Goal: Task Accomplishment & Management: Use online tool/utility

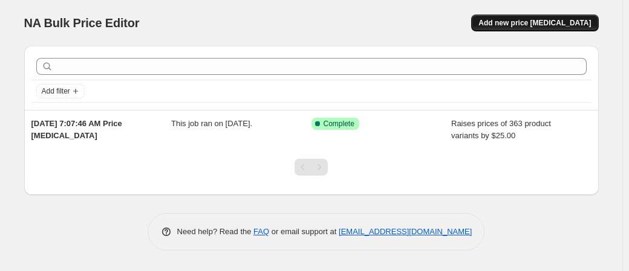
click at [531, 21] on span "Add new price [MEDICAL_DATA]" at bounding box center [534, 23] width 112 height 10
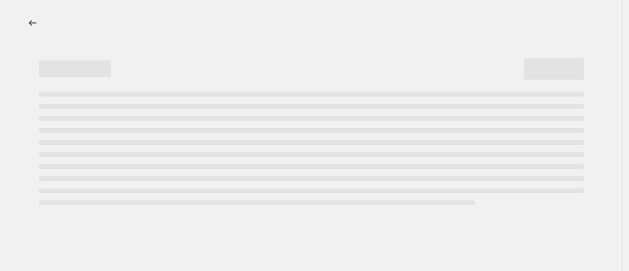
select select "percentage"
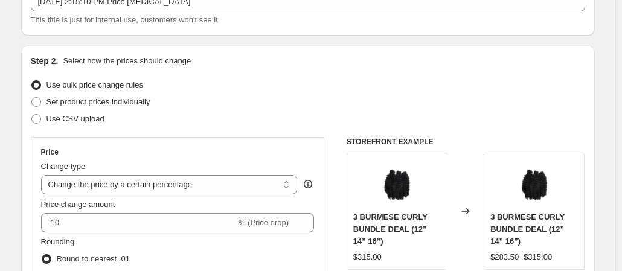
scroll to position [93, 0]
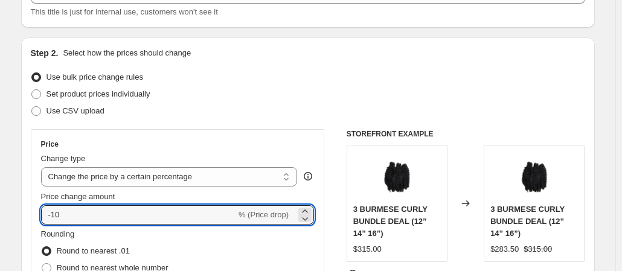
drag, startPoint x: 160, startPoint y: 209, endPoint x: 33, endPoint y: 213, distance: 127.0
click at [33, 213] on div "Price Change type Change the price to a certain amount Change the price by a ce…" at bounding box center [178, 238] width 294 height 218
type input "50"
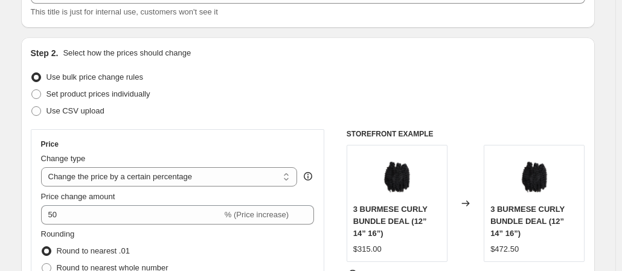
click at [275, 112] on div "Use CSV upload" at bounding box center [308, 111] width 555 height 17
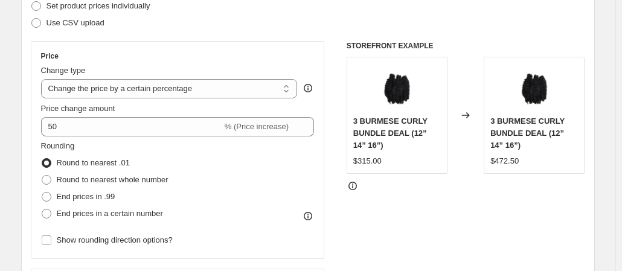
scroll to position [186, 0]
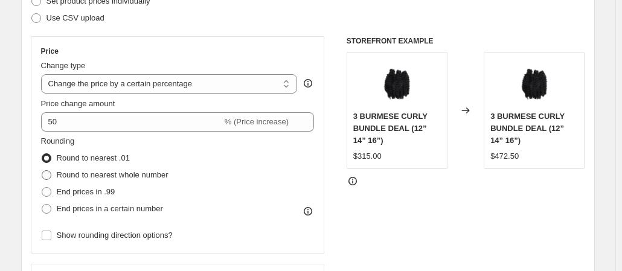
click at [51, 174] on span at bounding box center [47, 175] width 10 height 10
click at [42, 171] on input "Round to nearest whole number" at bounding box center [42, 170] width 1 height 1
radio input "true"
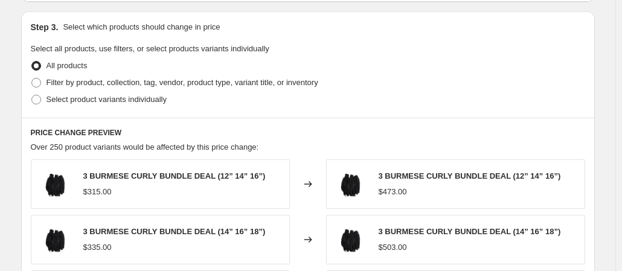
scroll to position [554, 0]
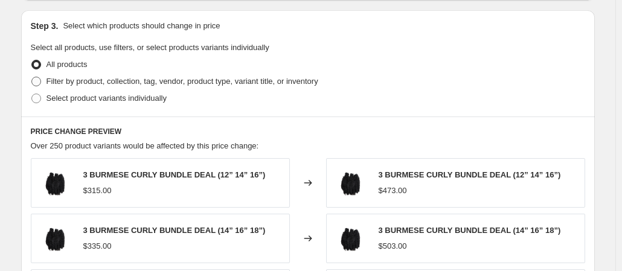
click at [41, 83] on span at bounding box center [36, 82] width 10 height 10
click at [32, 77] on input "Filter by product, collection, tag, vendor, product type, variant title, or inv…" at bounding box center [31, 77] width 1 height 1
radio input "true"
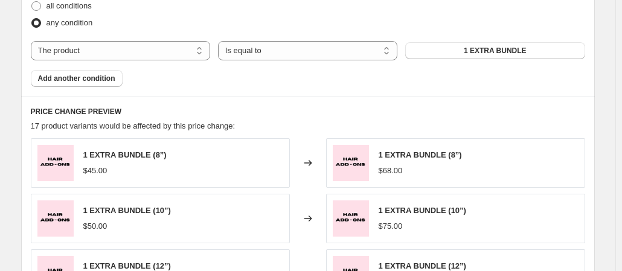
scroll to position [713, 0]
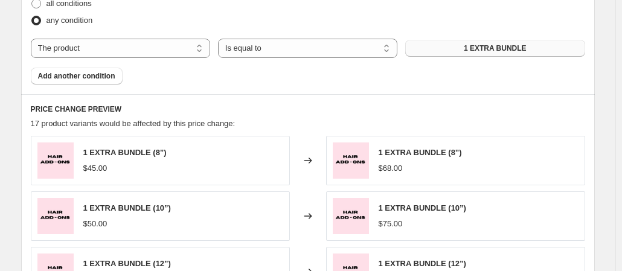
click at [461, 48] on button "1 EXTRA BUNDLE" at bounding box center [495, 48] width 179 height 17
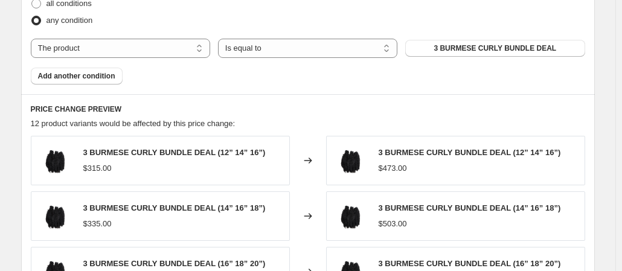
scroll to position [693, 0]
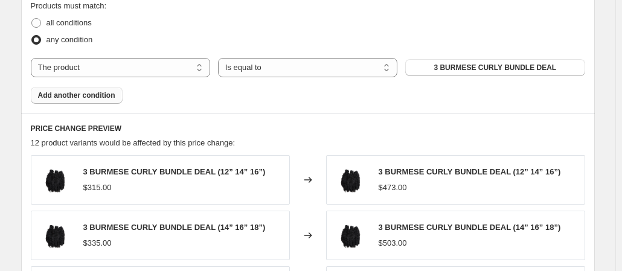
click at [112, 92] on span "Add another condition" at bounding box center [76, 96] width 77 height 10
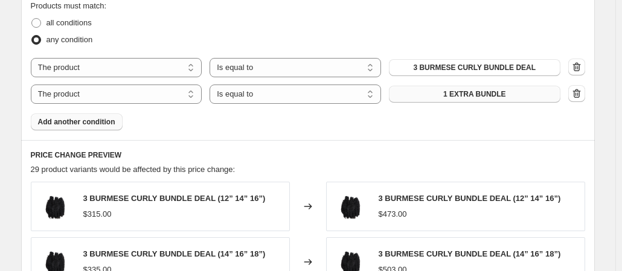
click at [507, 97] on button "1 EXTRA BUNDLE" at bounding box center [475, 94] width 172 height 17
click at [112, 121] on span "Add another condition" at bounding box center [76, 122] width 77 height 10
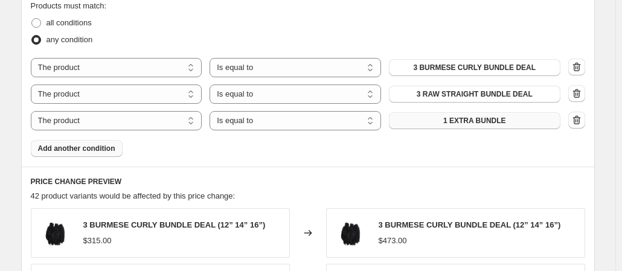
click at [473, 124] on span "1 EXTRA BUNDLE" at bounding box center [475, 121] width 63 height 10
click at [100, 148] on span "Add another condition" at bounding box center [76, 149] width 77 height 10
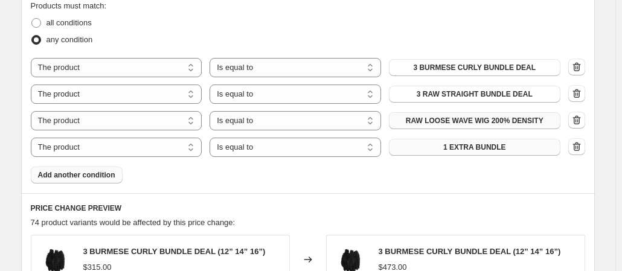
click at [468, 153] on button "1 EXTRA BUNDLE" at bounding box center [475, 147] width 172 height 17
click at [105, 169] on button "Add another condition" at bounding box center [77, 175] width 92 height 17
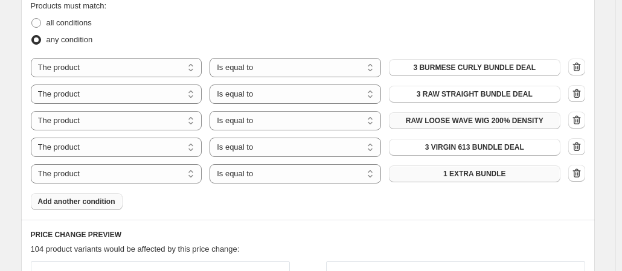
click at [446, 175] on button "1 EXTRA BUNDLE" at bounding box center [475, 174] width 172 height 17
click at [93, 204] on span "Add another condition" at bounding box center [76, 202] width 77 height 10
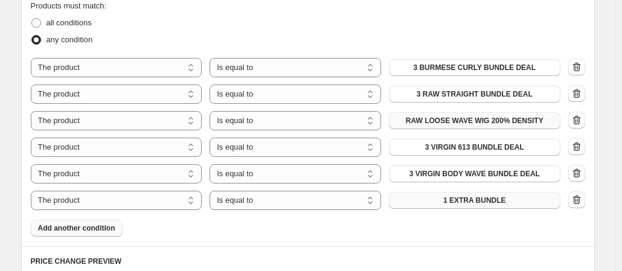
click at [463, 201] on span "1 EXTRA BUNDLE" at bounding box center [475, 201] width 63 height 10
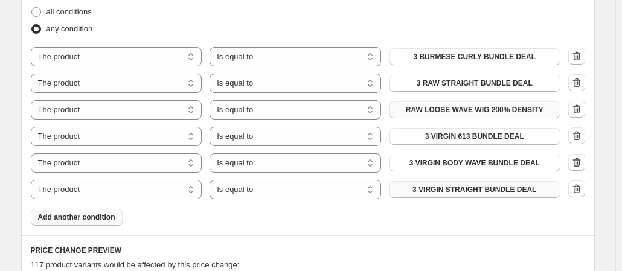
click at [104, 210] on button "Add another condition" at bounding box center [77, 217] width 92 height 17
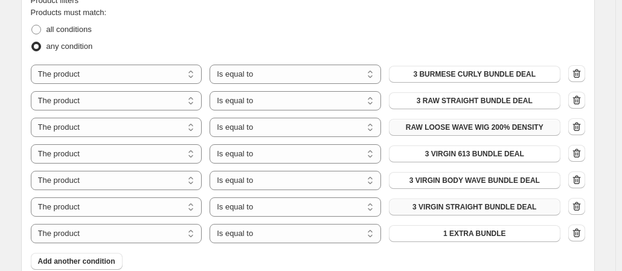
scroll to position [687, 0]
click at [577, 233] on icon "button" at bounding box center [575, 233] width 1 height 4
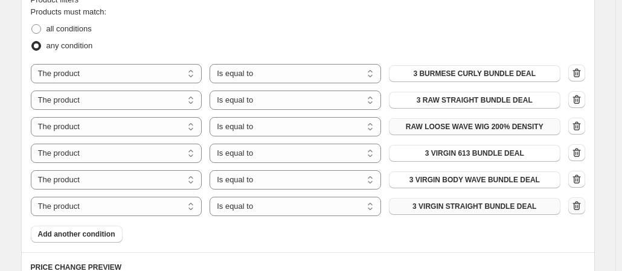
click at [579, 209] on icon "button" at bounding box center [577, 206] width 12 height 12
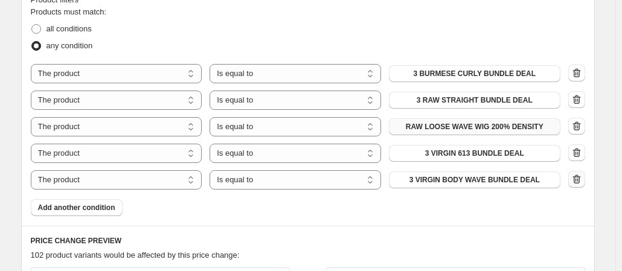
click at [581, 183] on icon "button" at bounding box center [577, 179] width 8 height 9
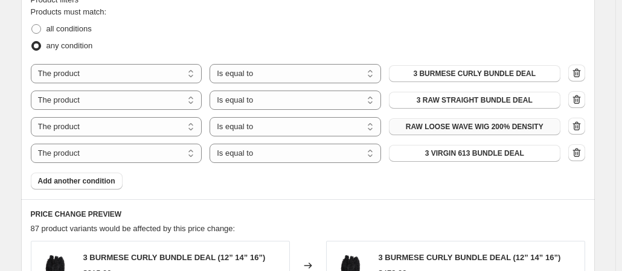
click at [580, 152] on icon "button" at bounding box center [577, 153] width 12 height 12
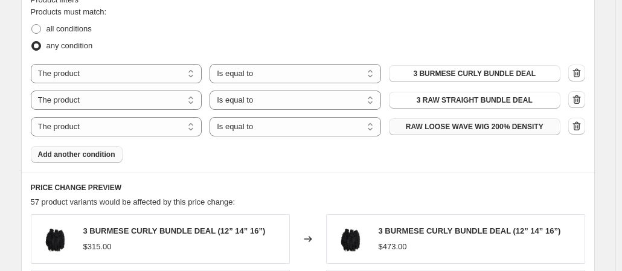
click at [118, 153] on button "Add another condition" at bounding box center [77, 154] width 92 height 17
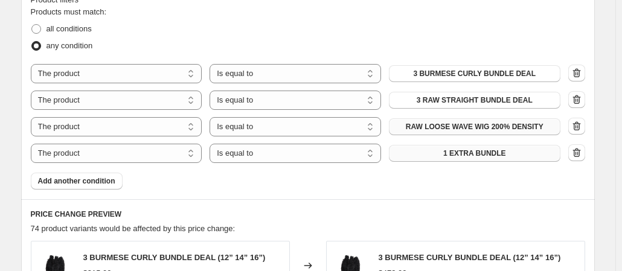
click at [421, 154] on button "1 EXTRA BUNDLE" at bounding box center [475, 153] width 172 height 17
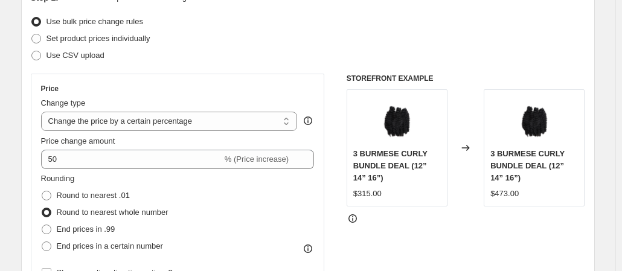
scroll to position [149, 0]
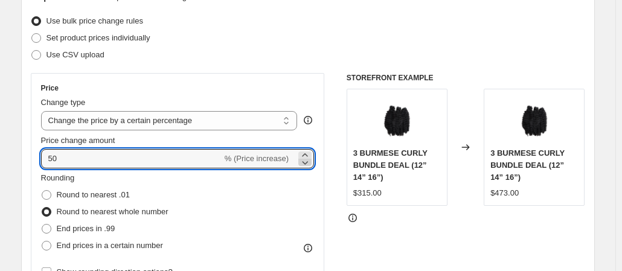
click at [309, 163] on icon at bounding box center [305, 163] width 12 height 12
click at [309, 162] on icon at bounding box center [306, 163] width 6 height 4
click at [309, 153] on icon at bounding box center [305, 155] width 12 height 12
type input "50"
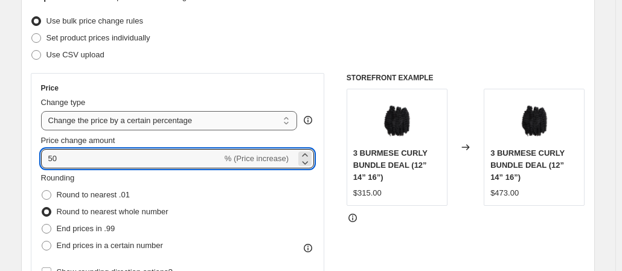
click at [222, 123] on select "Change the price to a certain amount Change the price by a certain amount Chang…" at bounding box center [169, 120] width 257 height 19
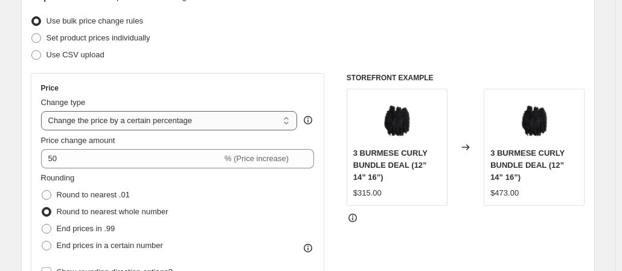
select select "by"
click at [44, 111] on select "Change the price to a certain amount Change the price by a certain amount Chang…" at bounding box center [169, 120] width 257 height 19
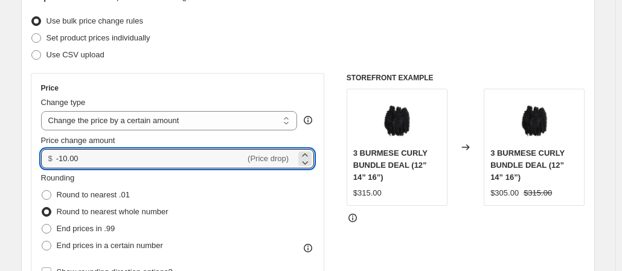
drag, startPoint x: 170, startPoint y: 159, endPoint x: 49, endPoint y: 166, distance: 121.7
click at [49, 166] on div "$ -10.00 (Price drop)" at bounding box center [178, 158] width 274 height 19
type input "50.00"
click at [235, 79] on div "Price Change type Change the price to a certain amount Change the price by a ce…" at bounding box center [178, 182] width 294 height 218
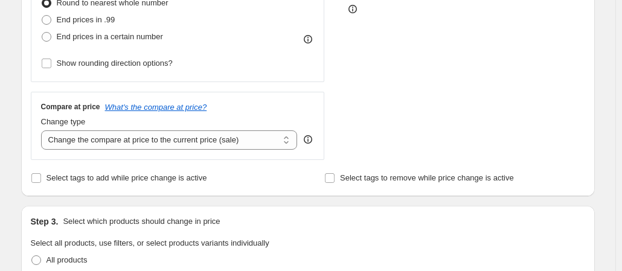
scroll to position [359, 0]
click at [132, 145] on select "Change the compare at price to the current price (sale) Change the compare at p…" at bounding box center [169, 139] width 257 height 19
select select "remove"
click at [44, 130] on select "Change the compare at price to the current price (sale) Change the compare at p…" at bounding box center [169, 139] width 257 height 19
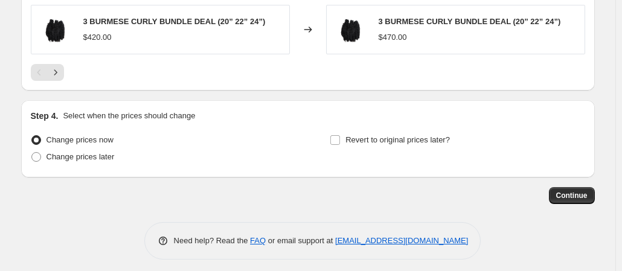
scroll to position [1157, 0]
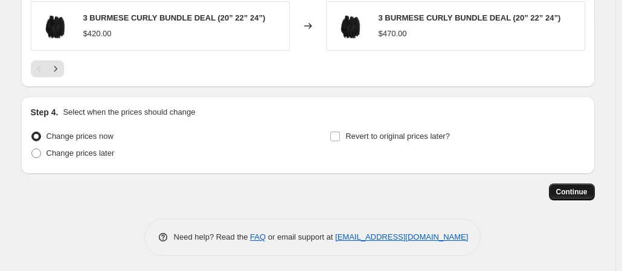
click at [577, 187] on span "Continue" at bounding box center [572, 192] width 31 height 10
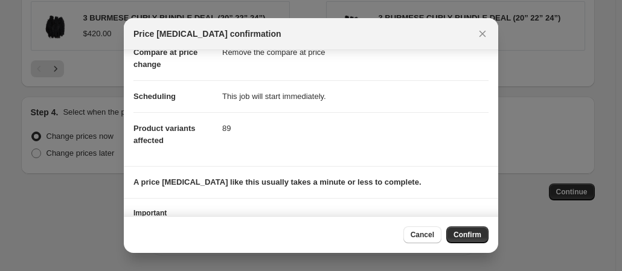
scroll to position [124, 0]
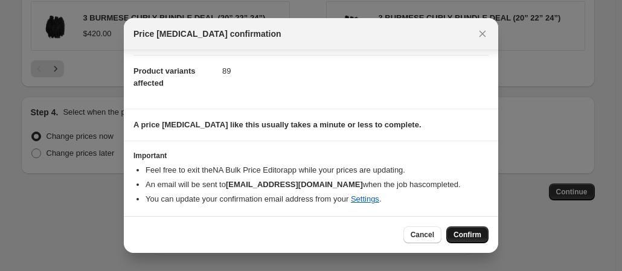
click at [471, 234] on span "Confirm" at bounding box center [468, 235] width 28 height 10
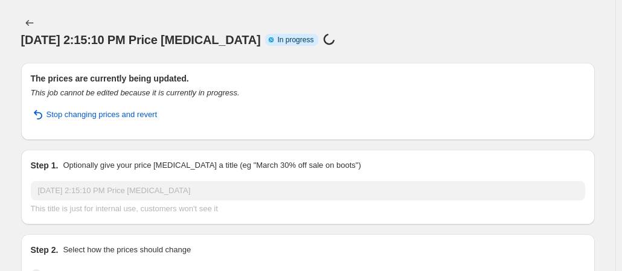
select select "by"
select select "remove"
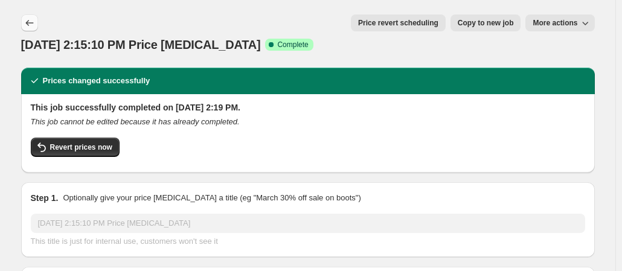
click at [31, 19] on icon "Price change jobs" at bounding box center [30, 23] width 12 height 12
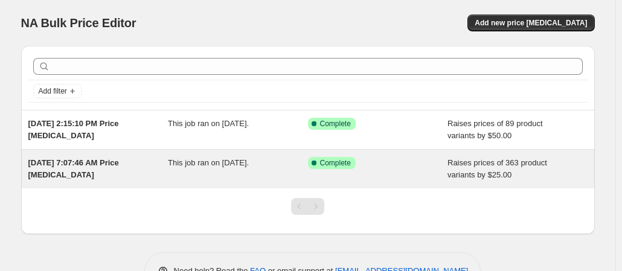
click at [267, 177] on div "This job ran on [DATE]." at bounding box center [238, 169] width 140 height 24
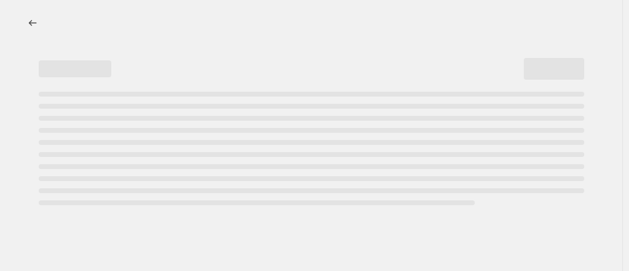
select select "by"
select select "remove"
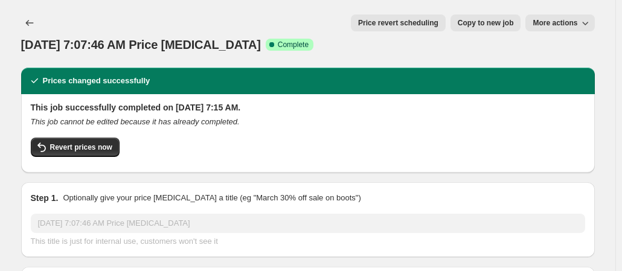
click at [575, 21] on span "More actions" at bounding box center [555, 23] width 45 height 10
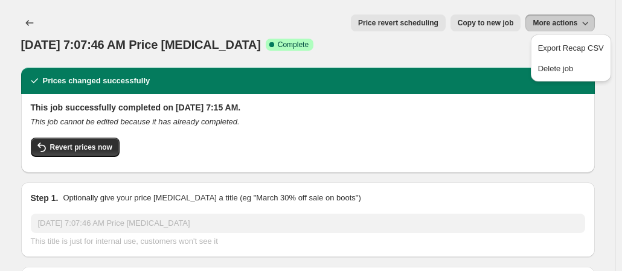
click at [453, 68] on div "Prices changed successfully" at bounding box center [308, 81] width 574 height 27
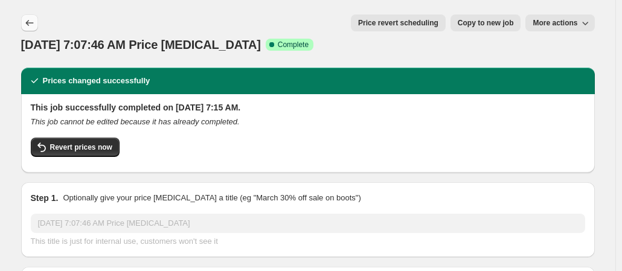
click at [32, 26] on icon "Price change jobs" at bounding box center [30, 23] width 12 height 12
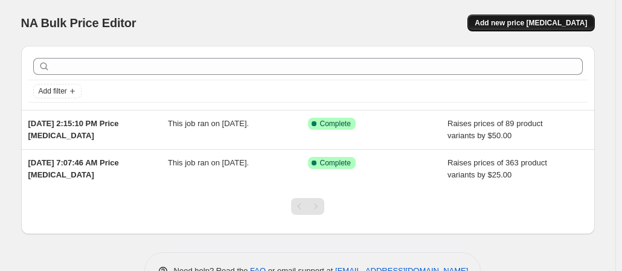
click at [555, 20] on span "Add new price [MEDICAL_DATA]" at bounding box center [531, 23] width 112 height 10
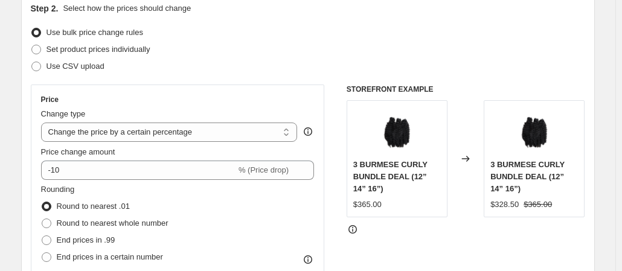
scroll to position [163, 0]
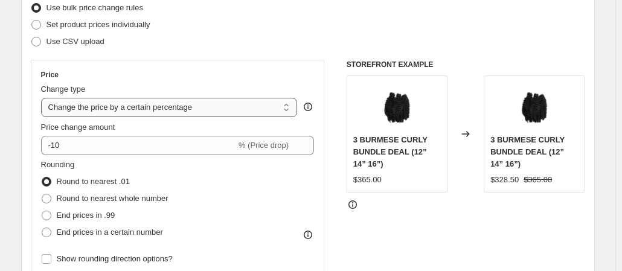
click at [212, 115] on select "Change the price to a certain amount Change the price by a certain amount Chang…" at bounding box center [169, 107] width 257 height 19
select select "by"
click at [44, 98] on select "Change the price to a certain amount Change the price by a certain amount Chang…" at bounding box center [169, 107] width 257 height 19
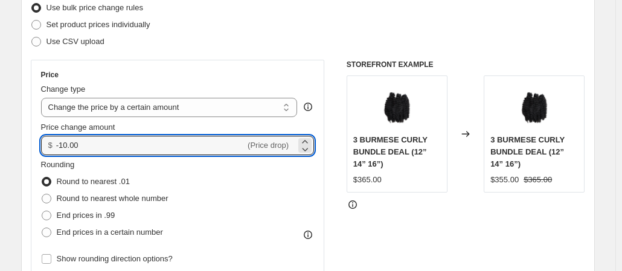
drag, startPoint x: 154, startPoint y: 143, endPoint x: 48, endPoint y: 149, distance: 105.9
click at [48, 149] on div "$ -10.00 (Price drop)" at bounding box center [178, 145] width 274 height 19
type input "25.00"
click at [312, 72] on div "Price" at bounding box center [178, 75] width 274 height 10
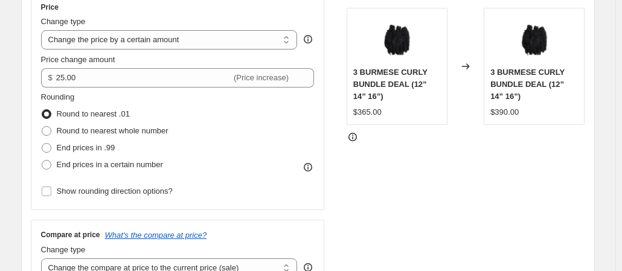
scroll to position [236, 0]
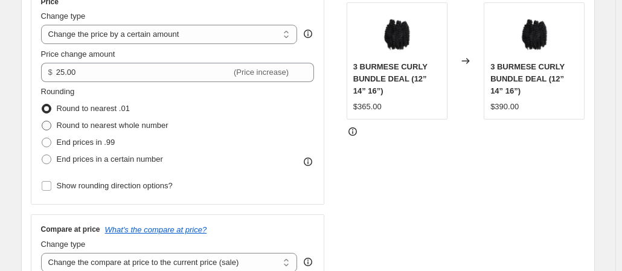
click at [51, 127] on span at bounding box center [47, 126] width 10 height 10
click at [42, 121] on input "Round to nearest whole number" at bounding box center [42, 121] width 1 height 1
radio input "true"
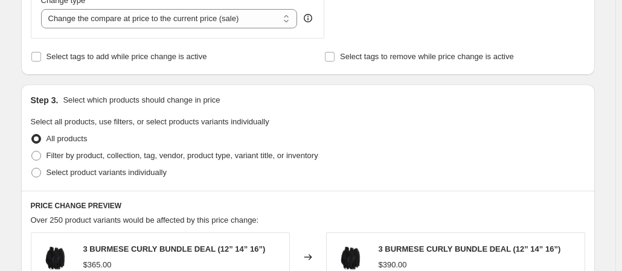
scroll to position [480, 0]
click at [47, 155] on label "Filter by product, collection, tag, vendor, product type, variant title, or inv…" at bounding box center [175, 155] width 288 height 17
click at [32, 151] on input "Filter by product, collection, tag, vendor, product type, variant title, or inv…" at bounding box center [31, 150] width 1 height 1
radio input "true"
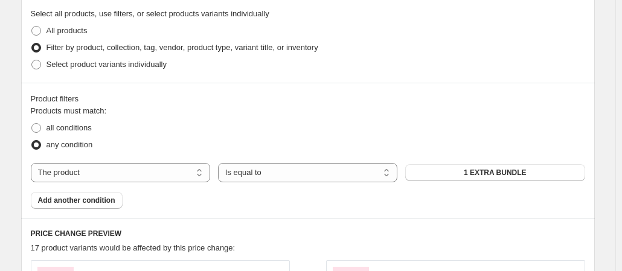
scroll to position [612, 0]
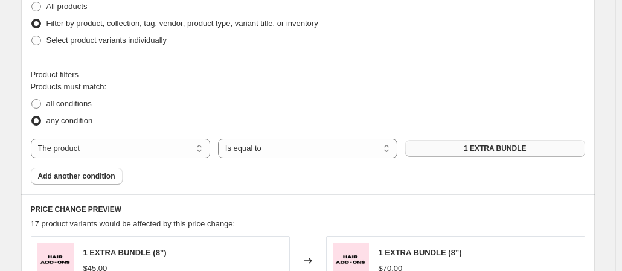
click at [454, 150] on button "1 EXTRA BUNDLE" at bounding box center [495, 148] width 179 height 17
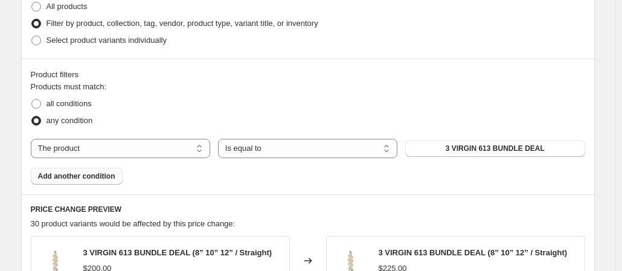
click at [89, 173] on span "Add another condition" at bounding box center [76, 177] width 77 height 10
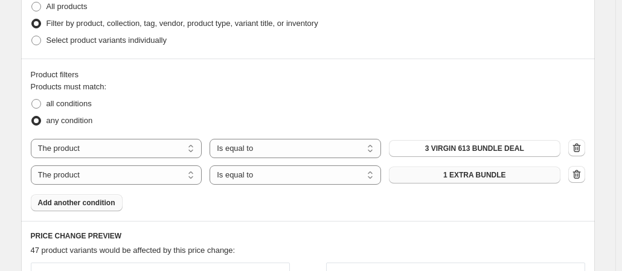
click at [504, 175] on span "1 EXTRA BUNDLE" at bounding box center [475, 175] width 63 height 10
click at [107, 195] on button "Add another condition" at bounding box center [77, 203] width 92 height 17
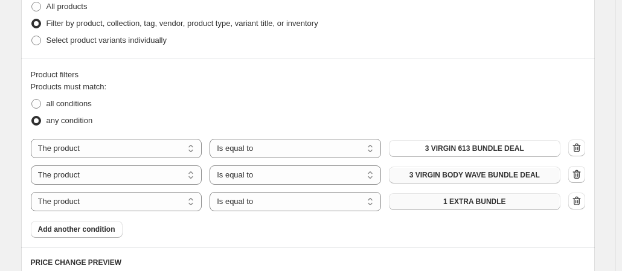
click at [463, 204] on span "1 EXTRA BUNDLE" at bounding box center [475, 202] width 63 height 10
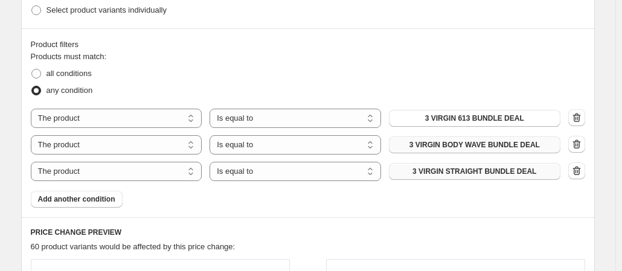
scroll to position [648, 0]
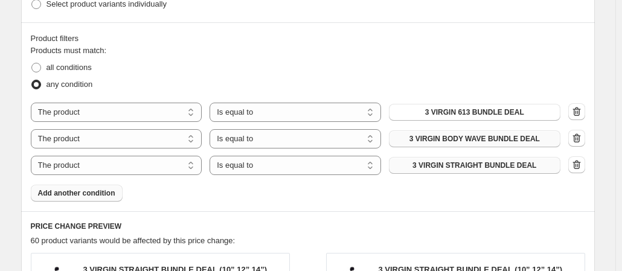
click at [114, 191] on span "Add another condition" at bounding box center [76, 194] width 77 height 10
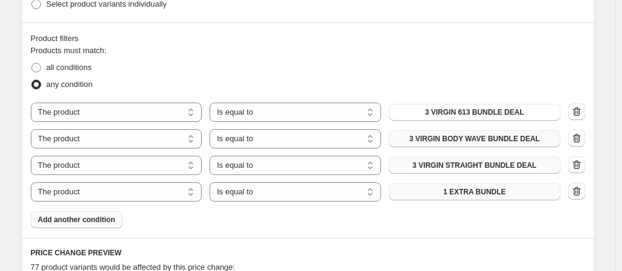
click at [465, 196] on span "1 EXTRA BUNDLE" at bounding box center [475, 192] width 63 height 10
click at [73, 225] on button "Add another condition" at bounding box center [77, 220] width 92 height 17
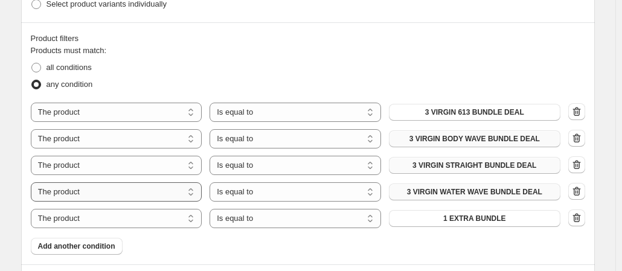
scroll to position [705, 0]
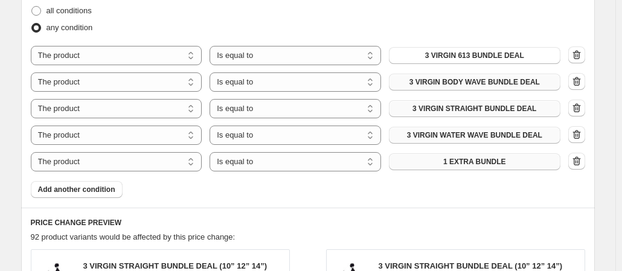
click at [444, 167] on button "1 EXTRA BUNDLE" at bounding box center [475, 162] width 172 height 17
click at [99, 184] on button "Add another condition" at bounding box center [77, 189] width 92 height 17
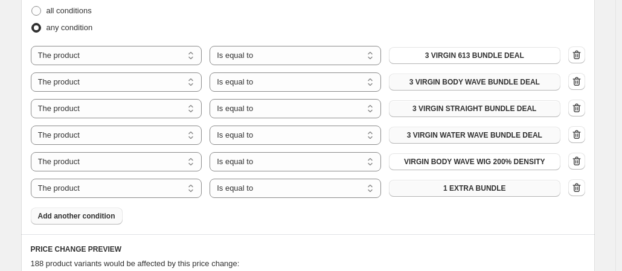
click at [451, 192] on span "1 EXTRA BUNDLE" at bounding box center [475, 189] width 63 height 10
click at [76, 221] on button "Add another condition" at bounding box center [77, 216] width 92 height 17
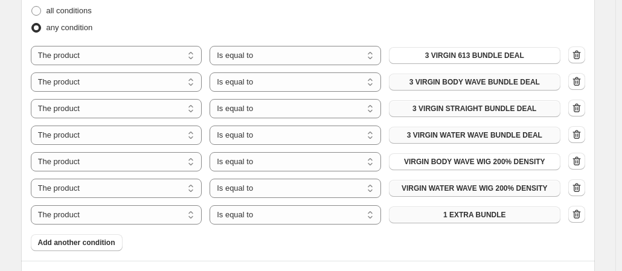
click at [412, 218] on button "1 EXTRA BUNDLE" at bounding box center [475, 215] width 172 height 17
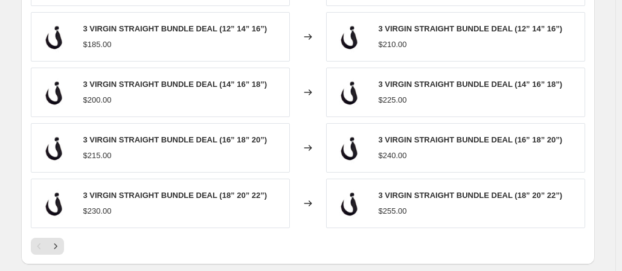
scroll to position [1229, 0]
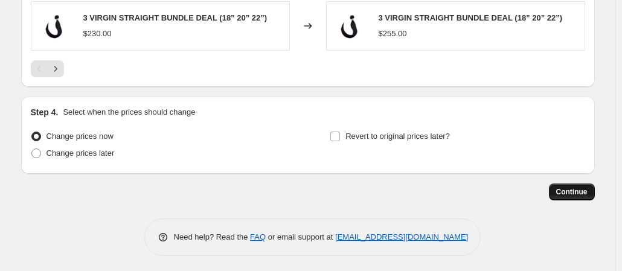
click at [583, 192] on span "Continue" at bounding box center [572, 192] width 31 height 10
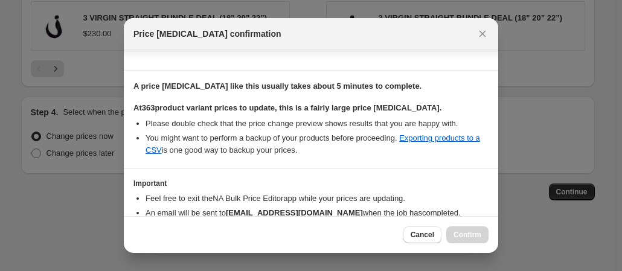
scroll to position [227, 0]
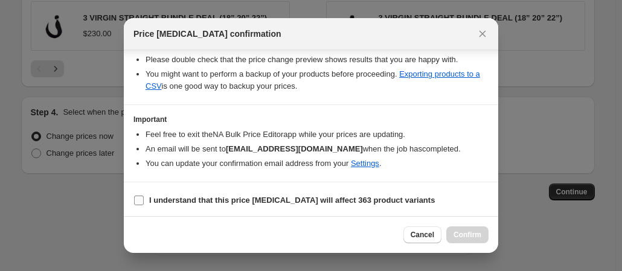
click at [137, 196] on input "I understand that this price [MEDICAL_DATA] will affect 363 product variants" at bounding box center [139, 201] width 10 height 10
checkbox input "true"
click at [468, 241] on button "Confirm" at bounding box center [468, 235] width 42 height 17
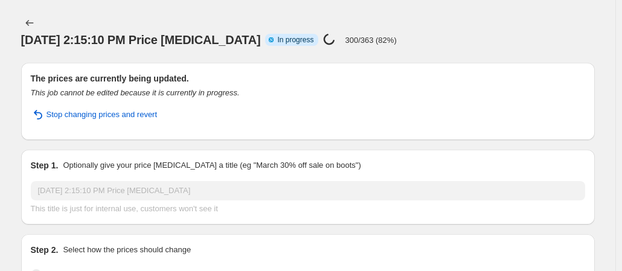
select select "by"
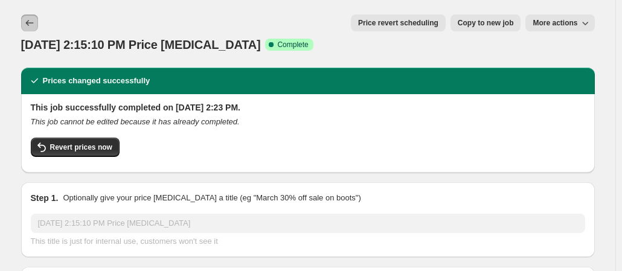
click at [33, 24] on icon "Price change jobs" at bounding box center [30, 23] width 12 height 12
